Goal: Navigation & Orientation: Find specific page/section

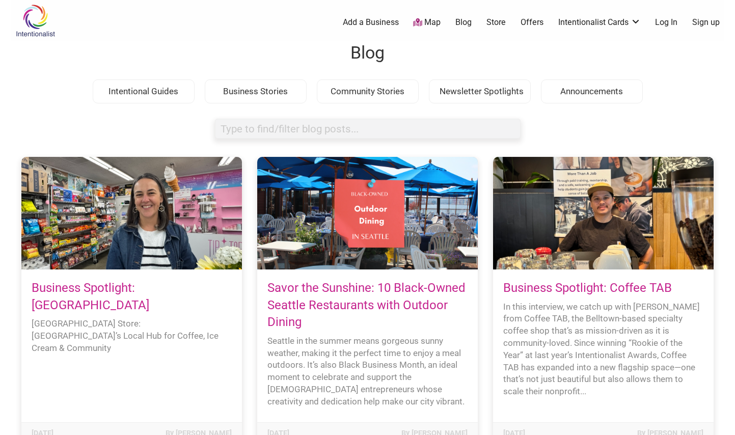
click at [45, 25] on img at bounding box center [35, 20] width 48 height 33
click at [38, 11] on img at bounding box center [35, 20] width 48 height 33
click at [36, 21] on img at bounding box center [35, 20] width 48 height 33
click at [36, 24] on img at bounding box center [35, 20] width 48 height 33
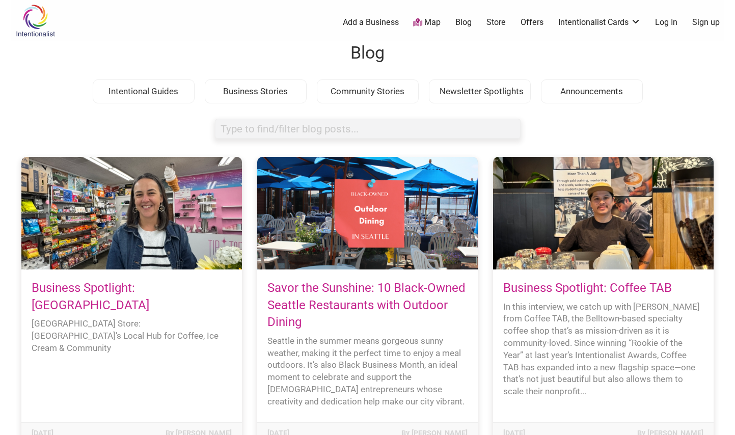
click at [45, 13] on img at bounding box center [35, 20] width 48 height 33
click at [429, 25] on link "Map" at bounding box center [427, 23] width 28 height 12
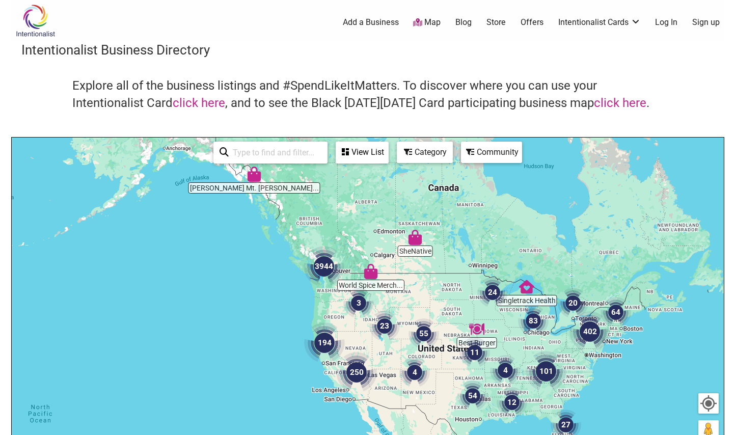
click at [22, 17] on img at bounding box center [35, 20] width 48 height 33
